Goal: Obtain resource: Download file/media

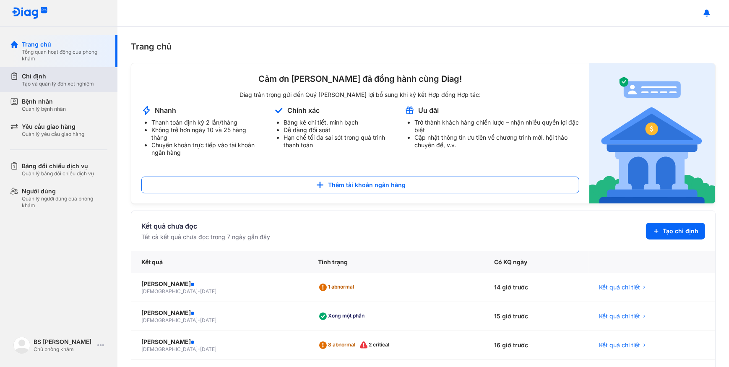
click at [86, 86] on div "Tạo và quản lý đơn xét nghiệm" at bounding box center [58, 84] width 72 height 7
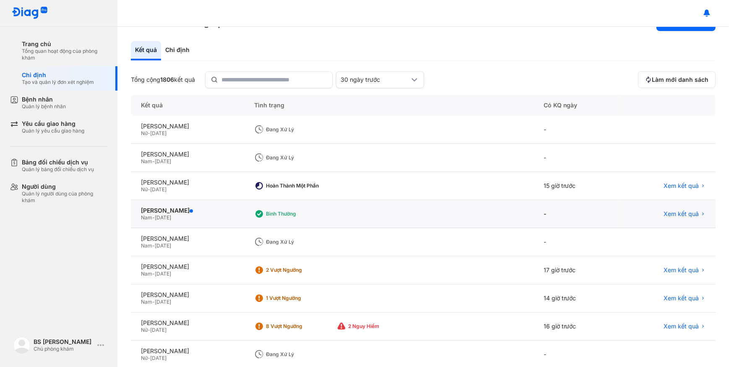
scroll to position [38, 0]
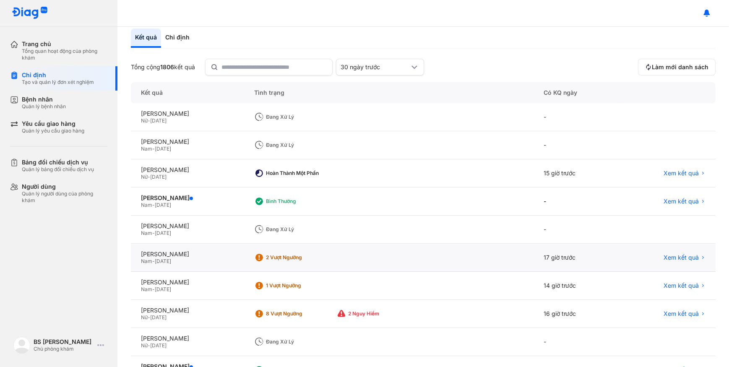
click at [312, 258] on div "2 Vượt ngưỡng" at bounding box center [299, 257] width 67 height 7
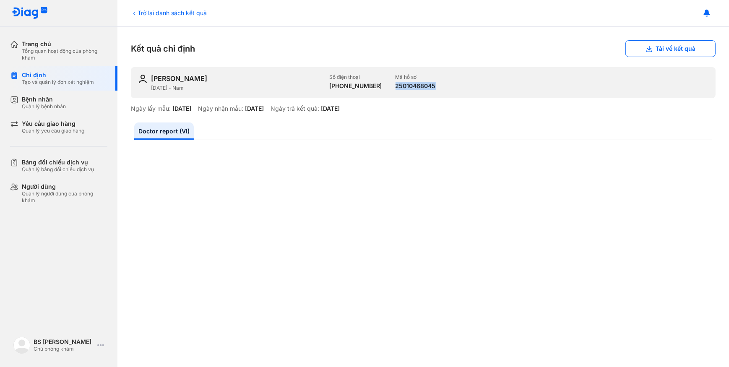
drag, startPoint x: 384, startPoint y: 86, endPoint x: 427, endPoint y: 89, distance: 43.4
click at [427, 89] on div "LÊ LAM BIÊU 15/05/2002 - Nam Số điện thoại +84902707415 Mã hồ sơ 25010468045" at bounding box center [423, 82] width 585 height 31
drag, startPoint x: 427, startPoint y: 89, endPoint x: 424, endPoint y: 84, distance: 6.6
copy div "25010468045"
click at [662, 51] on button "Tải về kết quả" at bounding box center [671, 48] width 90 height 17
